Goal: Ask a question

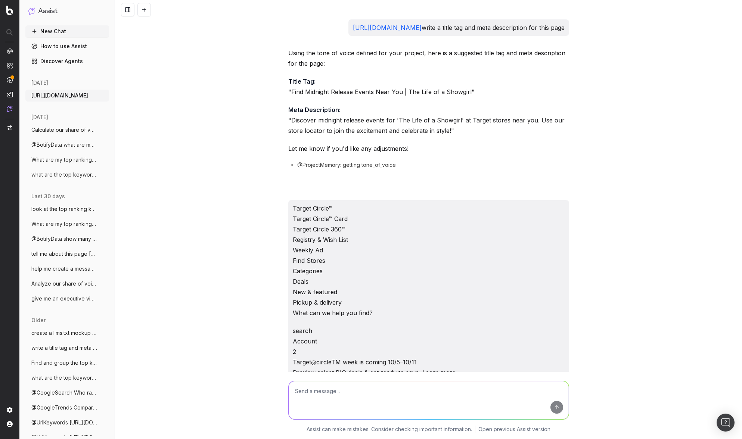
scroll to position [10936, 0]
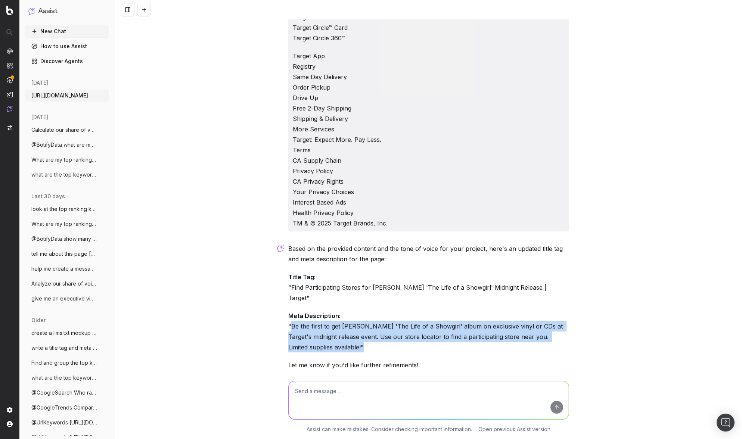
click at [69, 129] on span "Calculate our share of voice for "What t" at bounding box center [64, 129] width 66 height 7
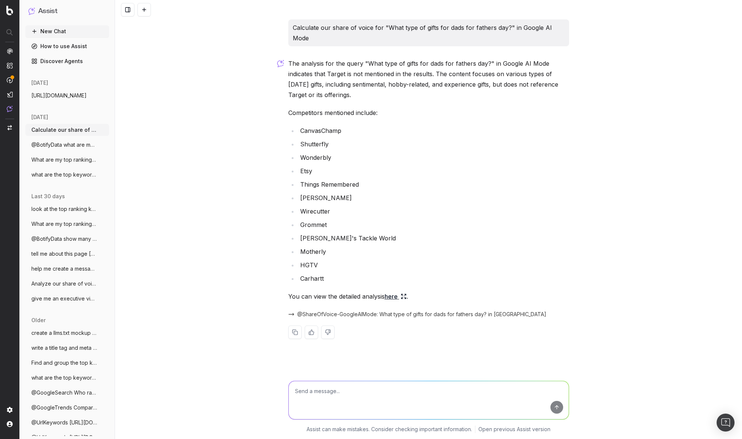
click at [75, 145] on span "@BotifyData what are my top keywords for" at bounding box center [64, 144] width 66 height 7
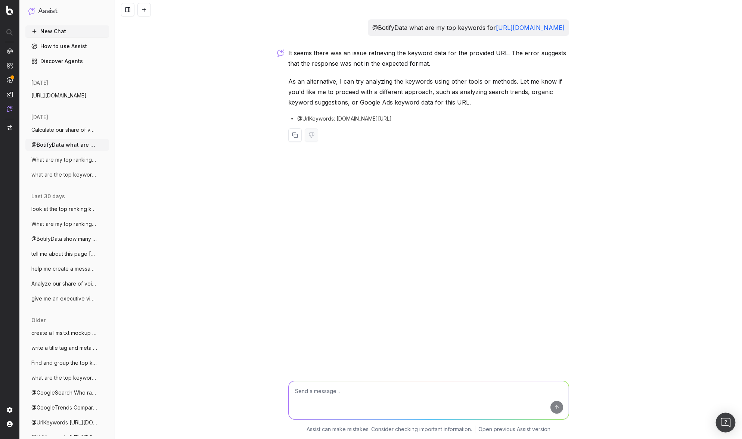
click at [728, 421] on img "Open Intercom Messenger" at bounding box center [726, 423] width 10 height 10
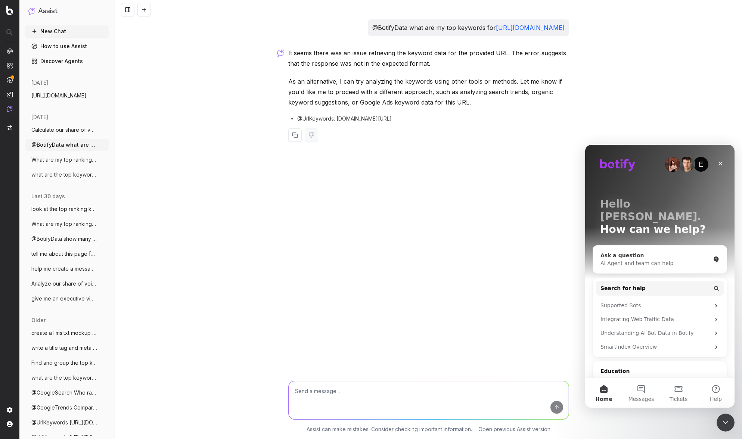
click at [678, 259] on div "AI Agent and team can help" at bounding box center [655, 263] width 110 height 8
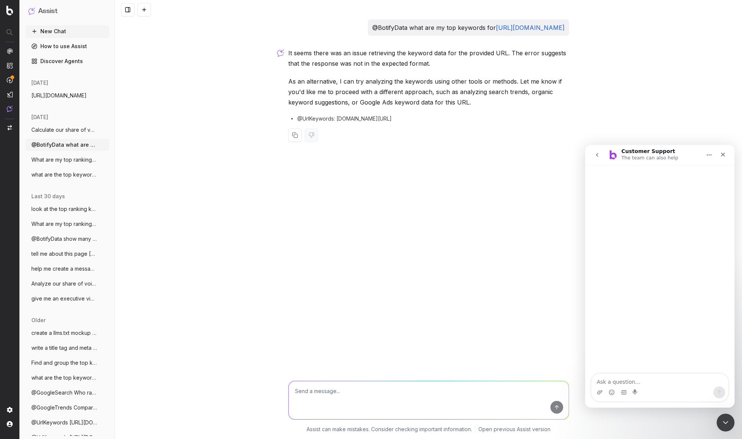
click at [713, 154] on button "Home" at bounding box center [709, 155] width 14 height 14
click at [599, 156] on icon "go back" at bounding box center [597, 155] width 6 height 6
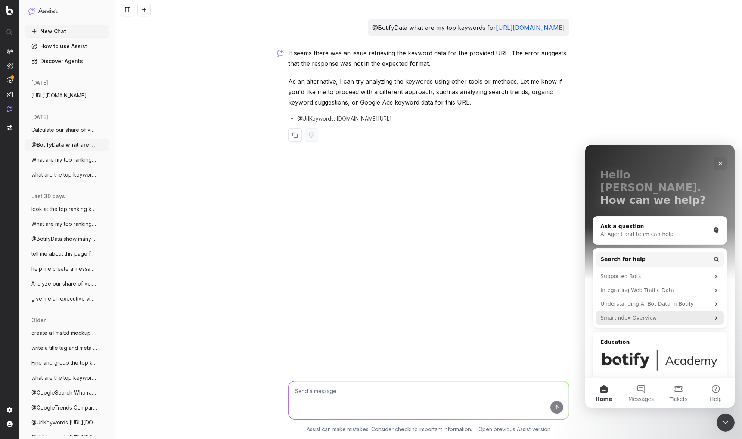
scroll to position [41, 0]
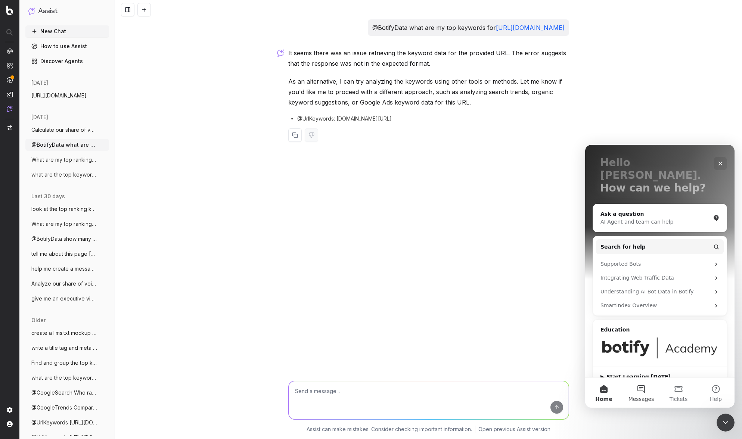
click at [649, 393] on button "Messages" at bounding box center [640, 393] width 37 height 30
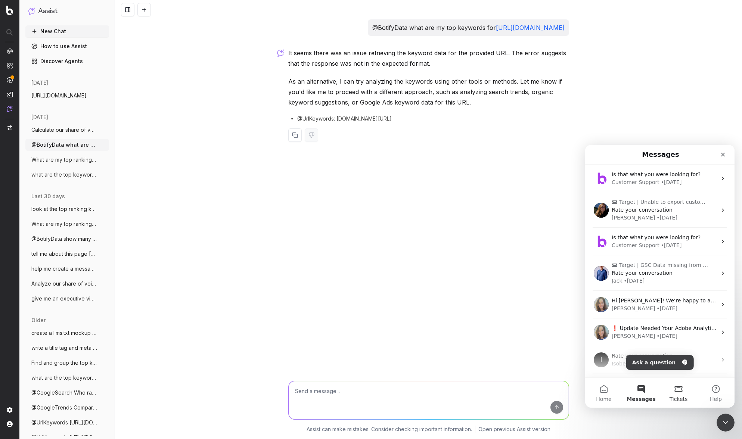
click at [675, 389] on button "Tickets" at bounding box center [678, 393] width 37 height 30
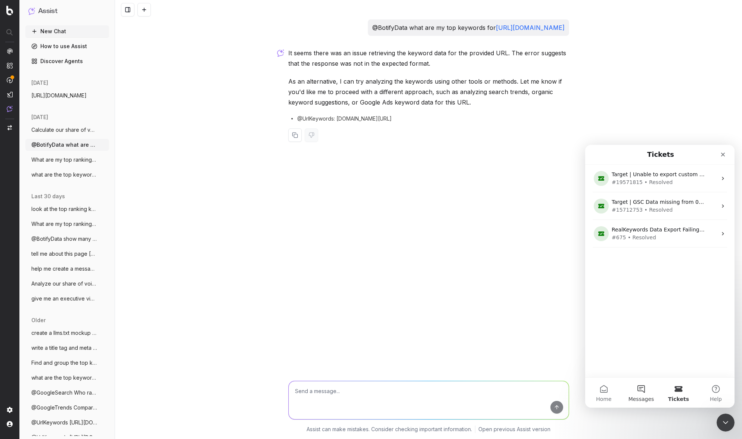
click at [641, 392] on button "Messages" at bounding box center [640, 393] width 37 height 30
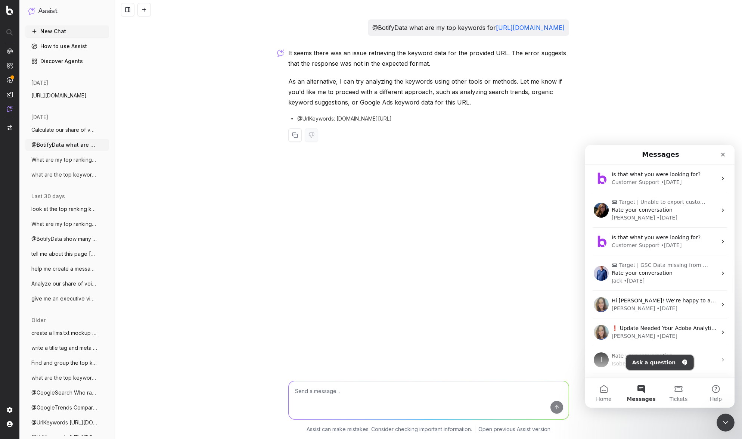
click at [664, 362] on button "Ask a question" at bounding box center [660, 362] width 68 height 15
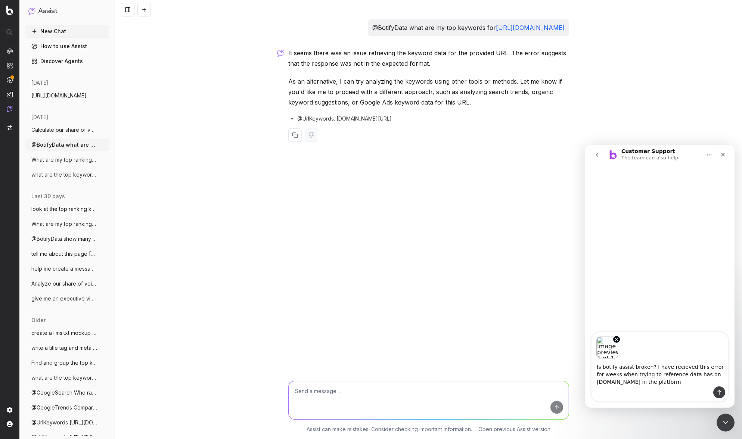
type textarea "Is botify assist broken? I have recieved this error for weeks when trying to re…"
click at [717, 393] on icon "Send a message…" at bounding box center [719, 392] width 6 height 6
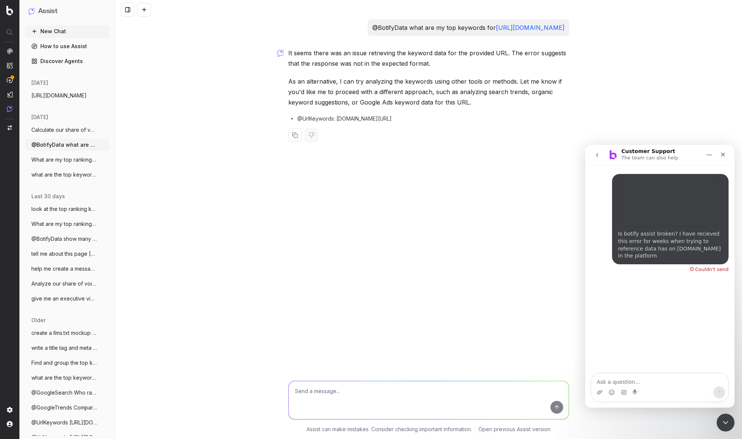
drag, startPoint x: 327, startPoint y: 130, endPoint x: 312, endPoint y: 130, distance: 15.7
click at [327, 122] on span "@UrlKeywords: [DOMAIN_NAME][URL]" at bounding box center [344, 118] width 94 height 7
click at [75, 162] on span "What are my top ranking pages?" at bounding box center [64, 159] width 66 height 7
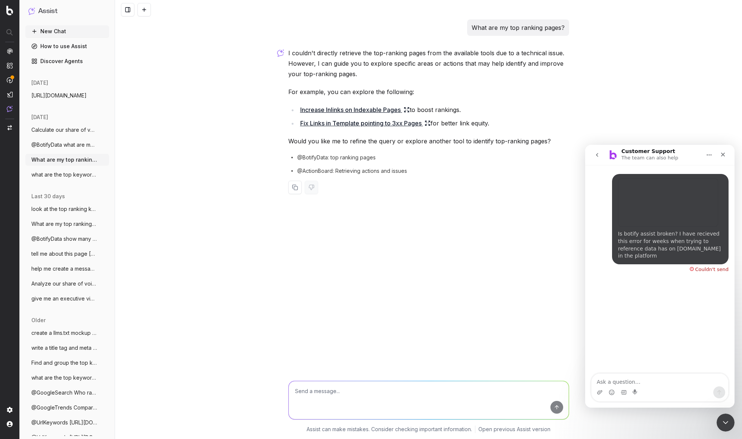
click at [375, 171] on span "@ActionBoard: Retrieving actions and issues" at bounding box center [352, 170] width 110 height 7
drag, startPoint x: 317, startPoint y: 160, endPoint x: 314, endPoint y: 159, distance: 3.8
click at [317, 159] on span "@BotifyData: top ranking pages" at bounding box center [336, 157] width 78 height 7
click at [295, 158] on icon at bounding box center [291, 157] width 9 height 9
click at [641, 397] on div "Intercom messenger" at bounding box center [659, 392] width 137 height 12
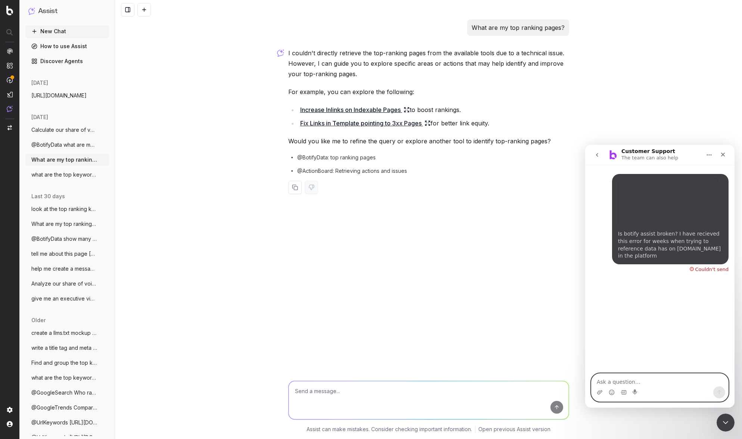
click at [643, 383] on textarea "Ask a question…" at bounding box center [659, 380] width 137 height 13
click at [692, 264] on div "Couldn't send" at bounding box center [709, 267] width 39 height 7
click at [697, 267] on div "Couldn't send" at bounding box center [711, 269] width 33 height 5
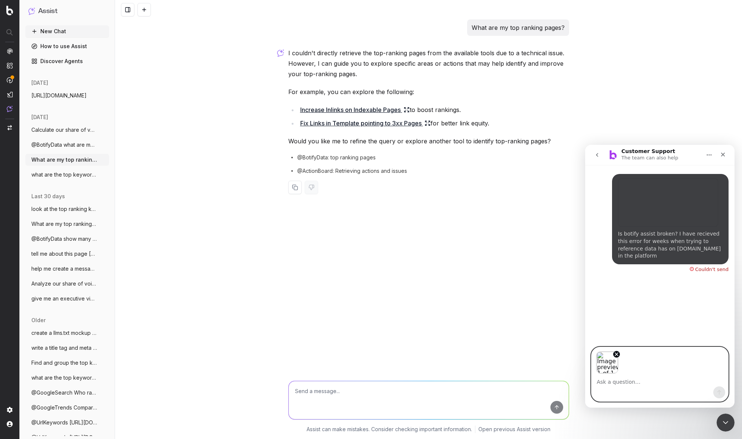
click at [646, 380] on textarea "Ask a question…" at bounding box center [659, 380] width 137 height 13
type textarea "here is another example"
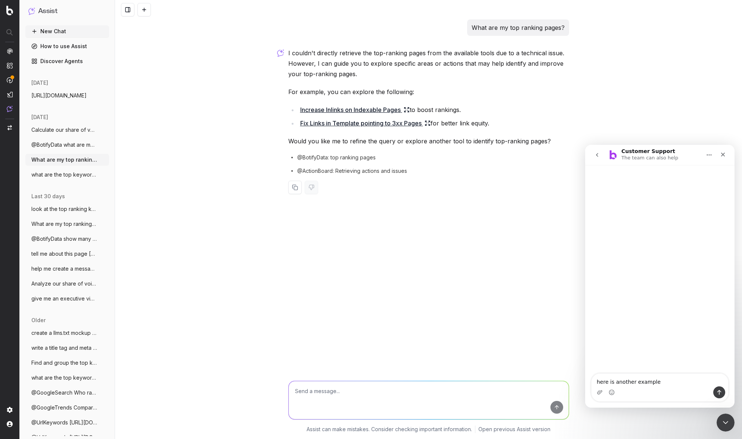
drag, startPoint x: 658, startPoint y: 382, endPoint x: 575, endPoint y: 382, distance: 83.3
click at [585, 382] on html "Customer Support The team can also help here is another example here is another…" at bounding box center [659, 276] width 149 height 263
type textarea "I have been recieving this response on many of my queries. Is this something yo…"
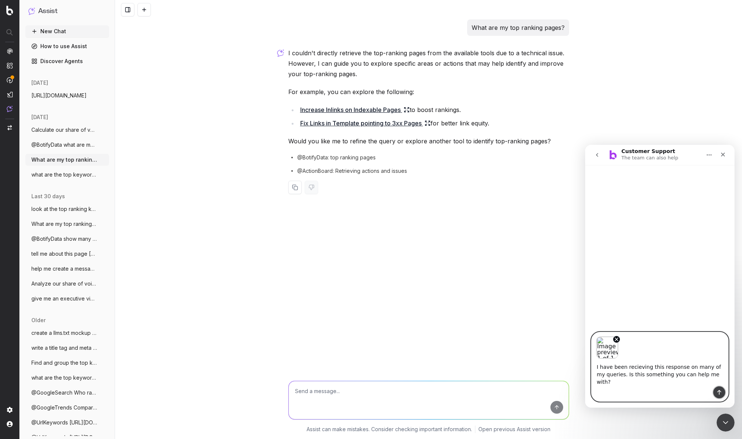
click at [718, 391] on icon "Send a message…" at bounding box center [719, 392] width 4 height 5
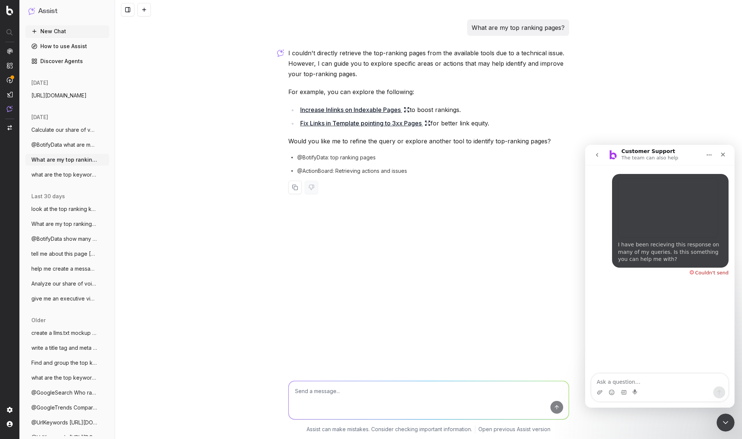
click at [80, 141] on span "@BotifyData what are my top keywords for" at bounding box center [64, 144] width 66 height 7
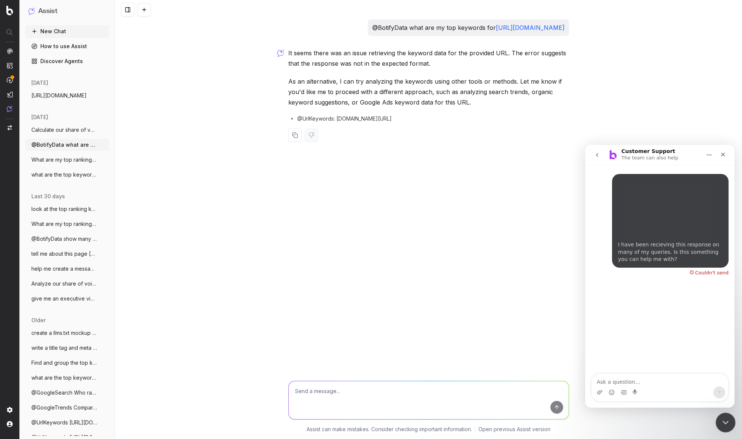
click at [722, 416] on div "Close Intercom Messenger" at bounding box center [724, 422] width 18 height 18
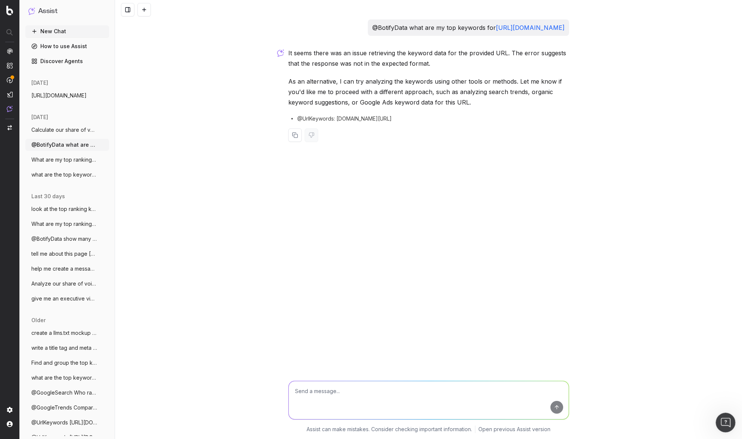
click at [722, 417] on icon "Open Intercom Messenger" at bounding box center [724, 422] width 12 height 12
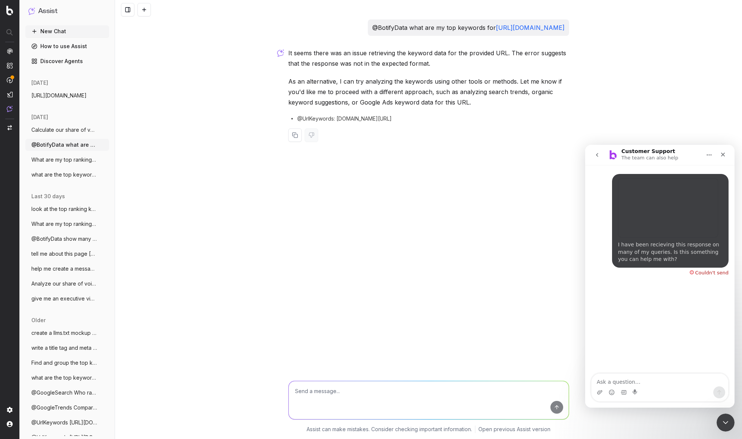
click at [711, 157] on icon "Home" at bounding box center [709, 155] width 6 height 6
click at [600, 155] on icon "go back" at bounding box center [597, 155] width 6 height 6
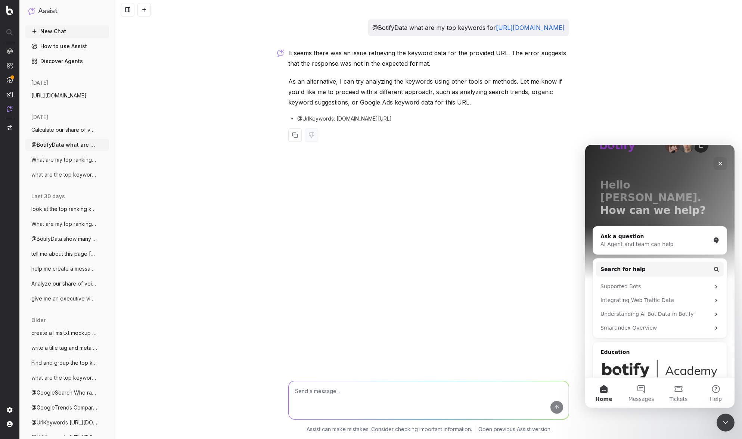
scroll to position [41, 0]
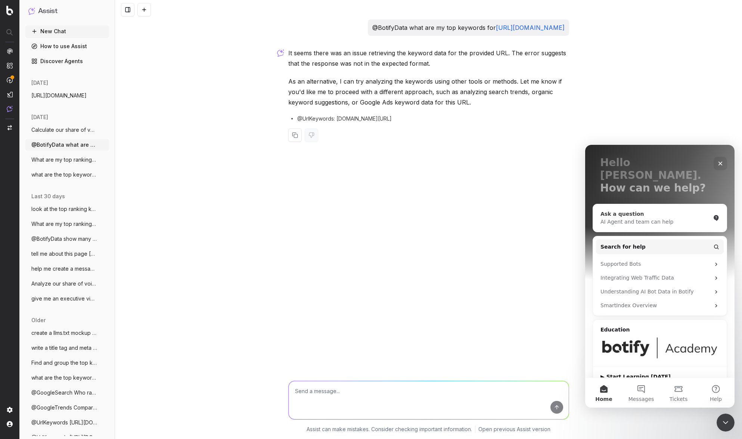
click at [653, 210] on div "Ask a question" at bounding box center [655, 214] width 110 height 8
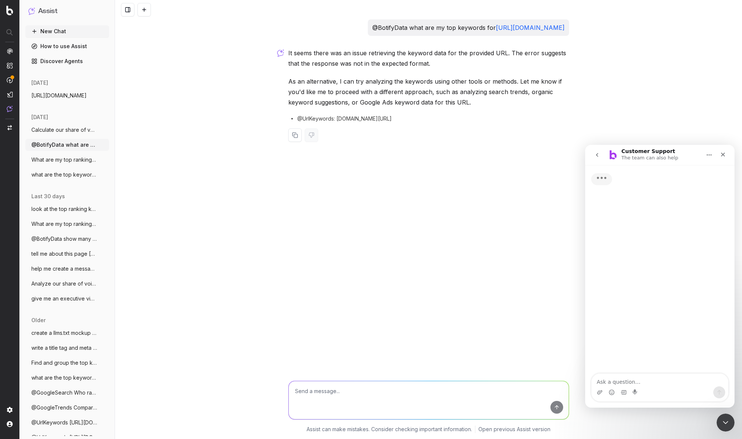
scroll to position [0, 0]
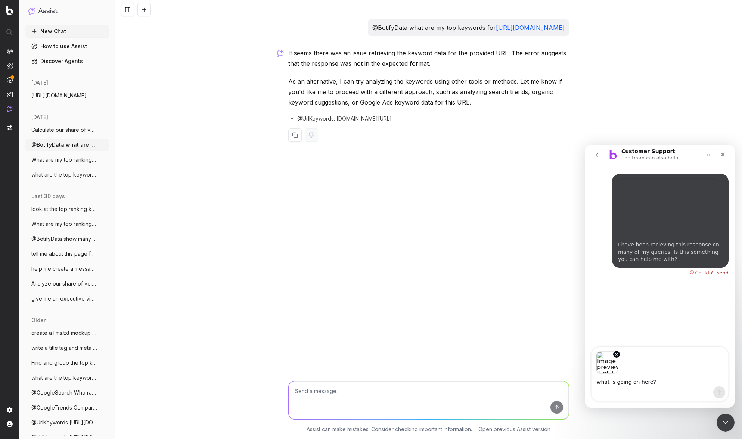
type textarea "what is going on here?"
click at [697, 363] on div "Image previews" at bounding box center [659, 360] width 137 height 27
click at [720, 155] on icon "Close" at bounding box center [723, 155] width 6 height 6
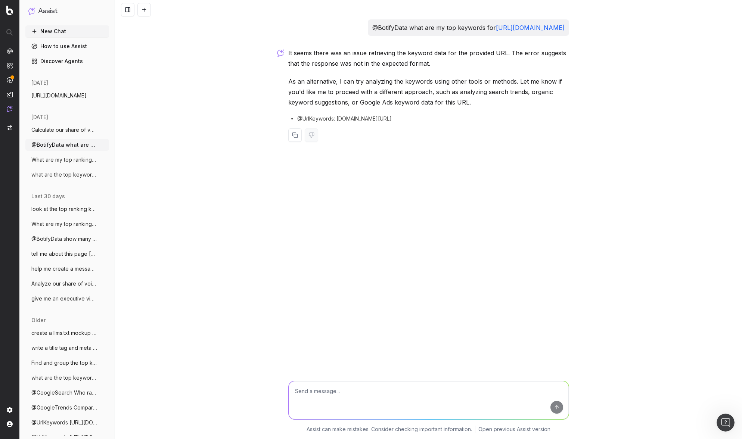
click at [74, 160] on span "What are my top ranking pages?" at bounding box center [64, 159] width 66 height 7
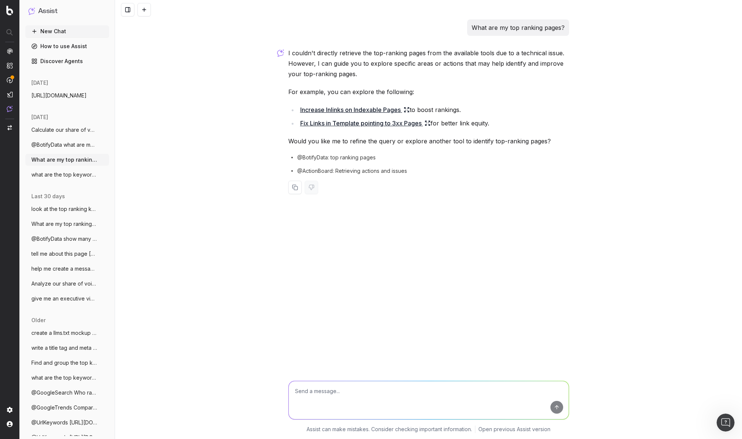
click at [77, 175] on span "what are the top keywords for this page" at bounding box center [64, 174] width 66 height 7
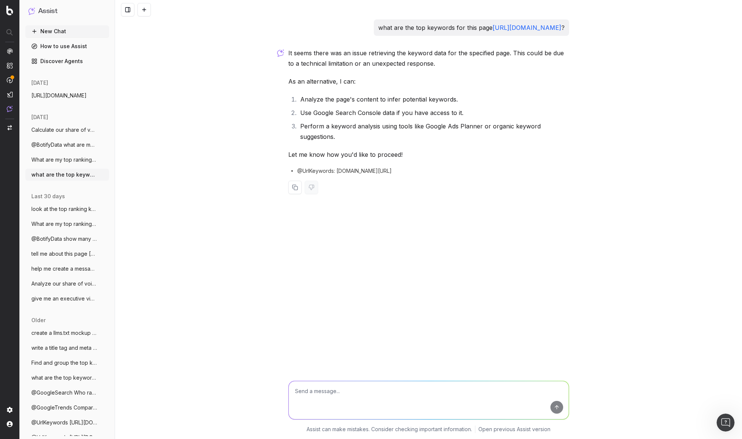
click at [77, 209] on span "look at the top ranking keywords for thi" at bounding box center [64, 208] width 66 height 7
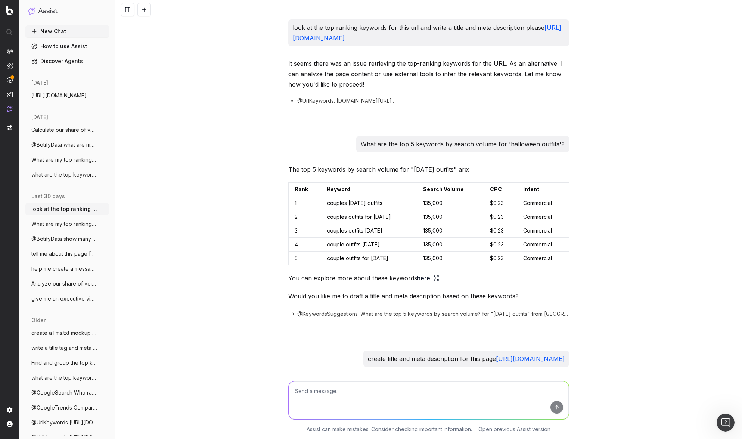
click at [77, 209] on span "look at the top ranking keywords for thi" at bounding box center [64, 208] width 66 height 7
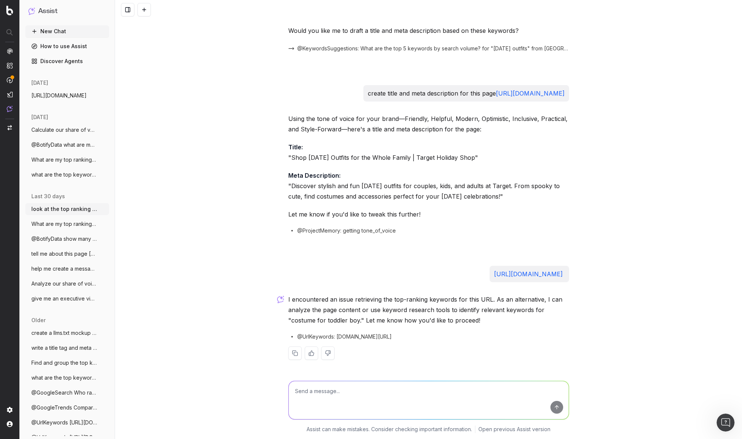
click at [69, 226] on span "What are my top ranking pages for hallow" at bounding box center [64, 223] width 66 height 7
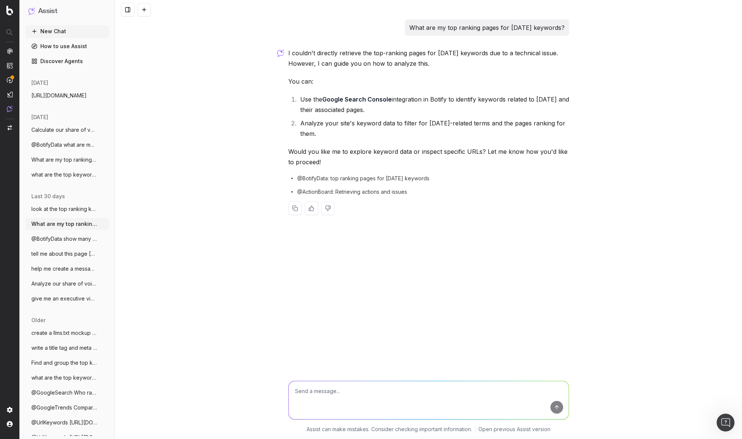
drag, startPoint x: 437, startPoint y: 180, endPoint x: 298, endPoint y: 175, distance: 139.7
click at [296, 175] on div "@BotifyData: top ranking pages for [DATE] keywords" at bounding box center [428, 178] width 281 height 7
copy span "@BotifyData: top ranking pages for [DATE] keywords"
click at [385, 405] on textarea at bounding box center [429, 400] width 280 height 38
paste textarea "@BotifyData: top ranking pages for [DATE] keywords"
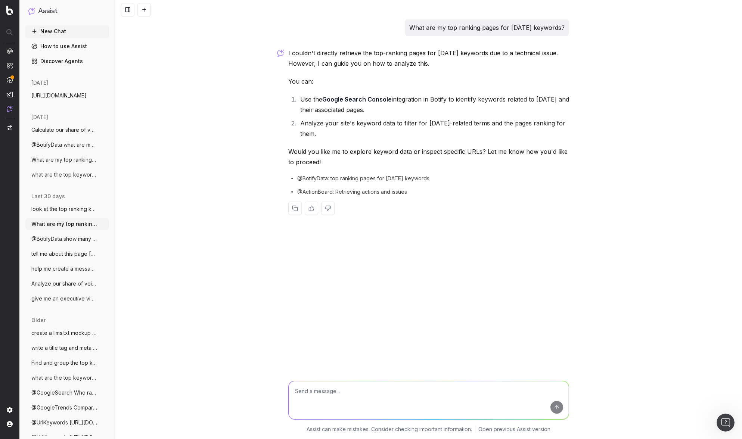
type textarea "@BotifyData: top ranking pages for [DATE] keywords"
